Goal: Use online tool/utility: Utilize a website feature to perform a specific function

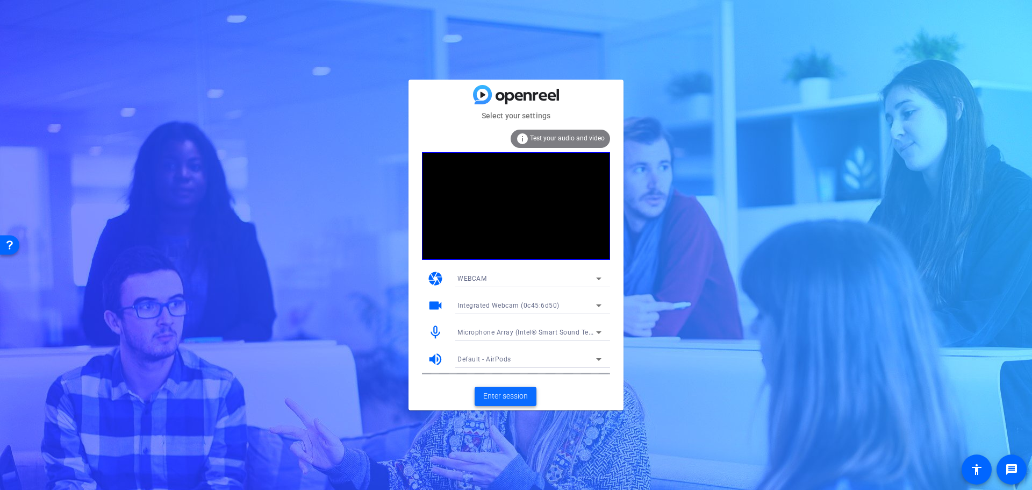
click at [500, 391] on span "Enter session" at bounding box center [505, 395] width 45 height 11
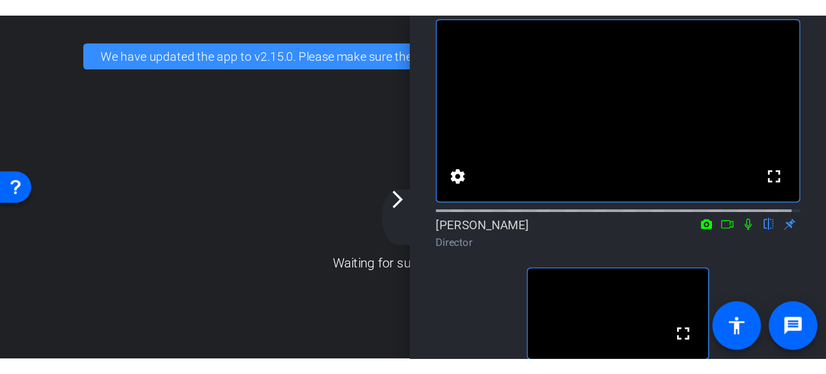
scroll to position [54, 0]
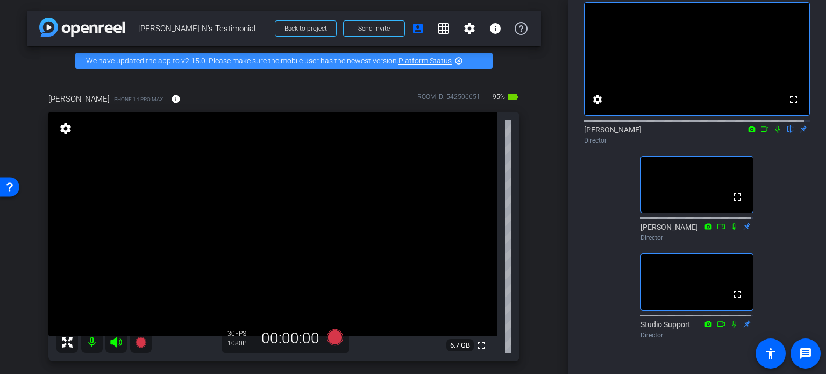
click at [774, 133] on icon at bounding box center [777, 129] width 9 height 8
click at [773, 133] on icon at bounding box center [777, 129] width 9 height 8
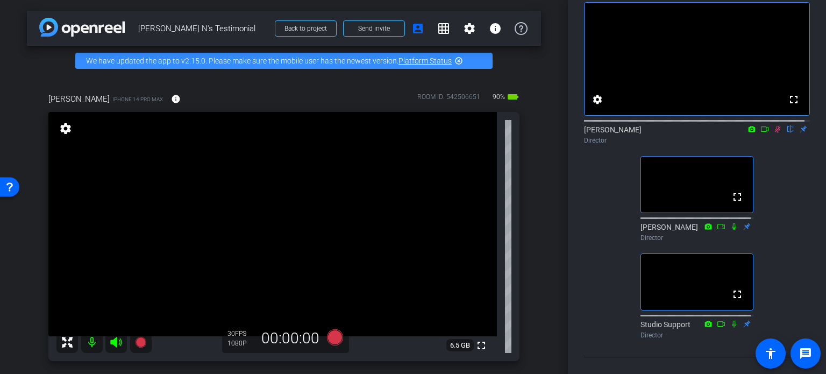
click at [773, 133] on icon at bounding box center [777, 129] width 9 height 8
type input "[PERSON_NAME]"
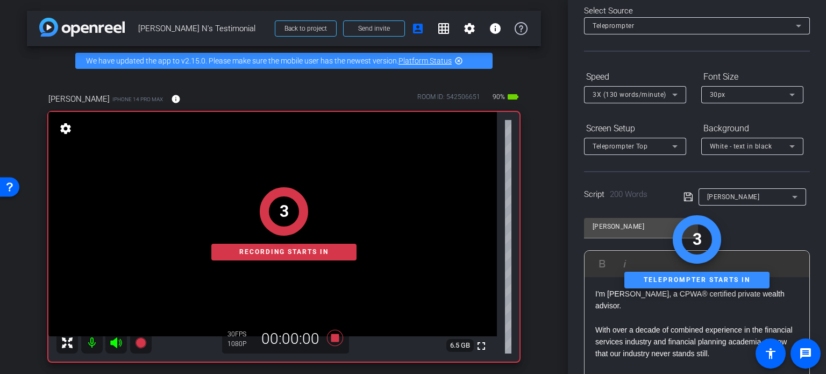
scroll to position [0, 0]
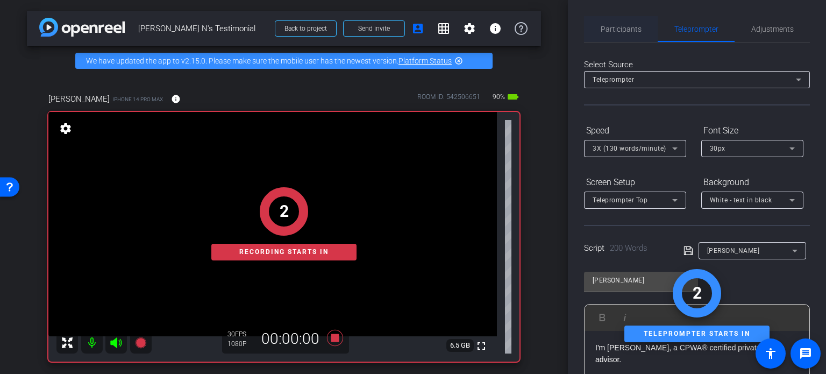
click at [624, 26] on span "Participants" at bounding box center [621, 29] width 41 height 8
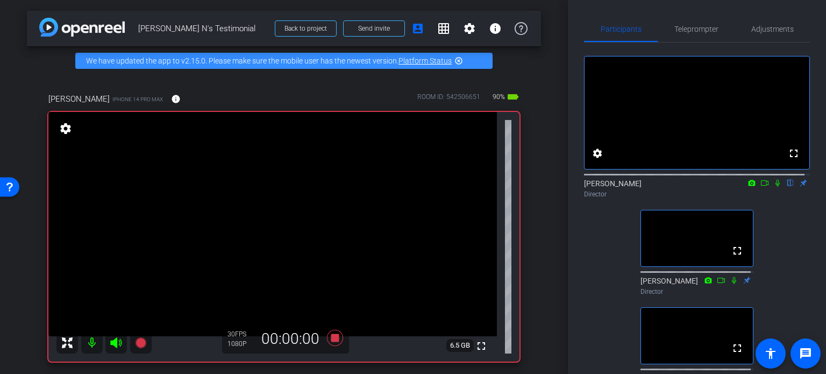
click at [774, 187] on icon at bounding box center [777, 183] width 9 height 8
click at [696, 24] on span "Teleprompter" at bounding box center [696, 29] width 44 height 26
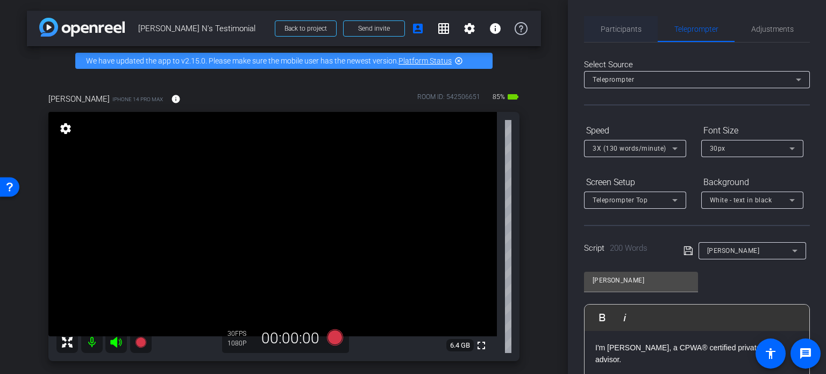
click at [617, 27] on span "Participants" at bounding box center [621, 29] width 41 height 8
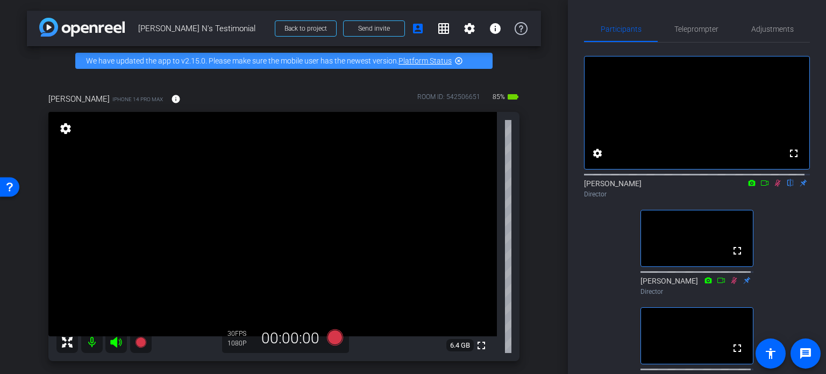
click at [775, 187] on icon at bounding box center [778, 183] width 6 height 7
click at [773, 187] on icon at bounding box center [777, 183] width 9 height 8
click at [775, 187] on icon at bounding box center [778, 183] width 6 height 7
click at [477, 348] on mat-icon "fullscreen" at bounding box center [481, 345] width 13 height 13
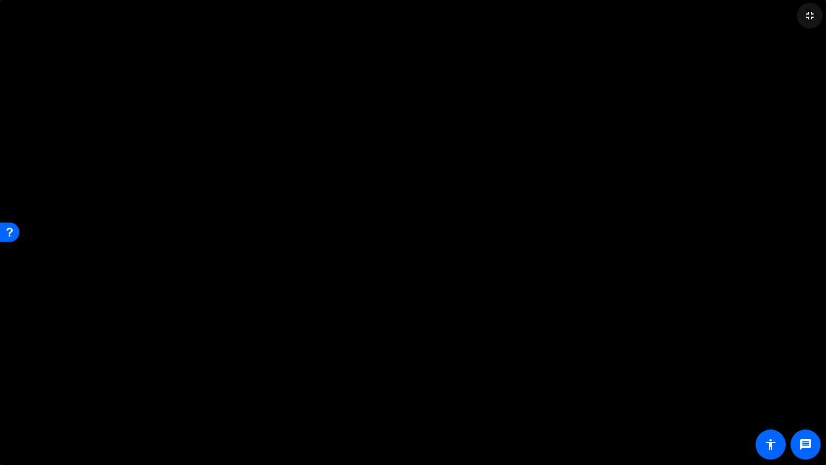
click at [807, 13] on mat-icon "fullscreen_exit" at bounding box center [809, 15] width 13 height 13
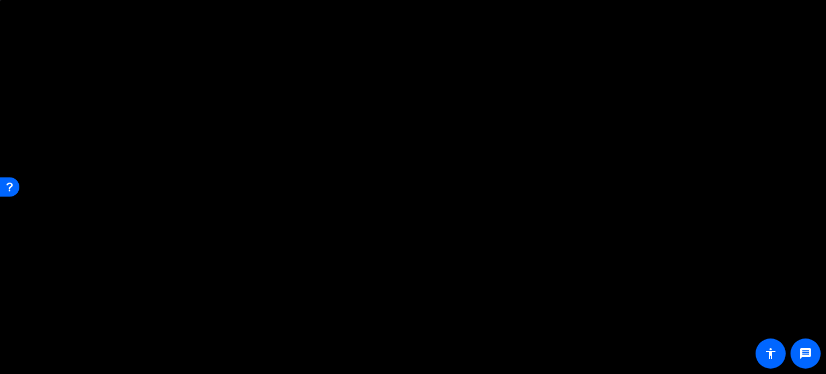
scroll to position [54, 0]
